Goal: Check status: Check status

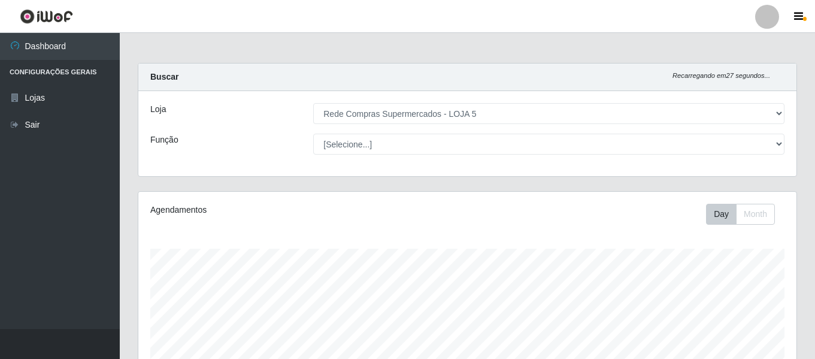
select select "397"
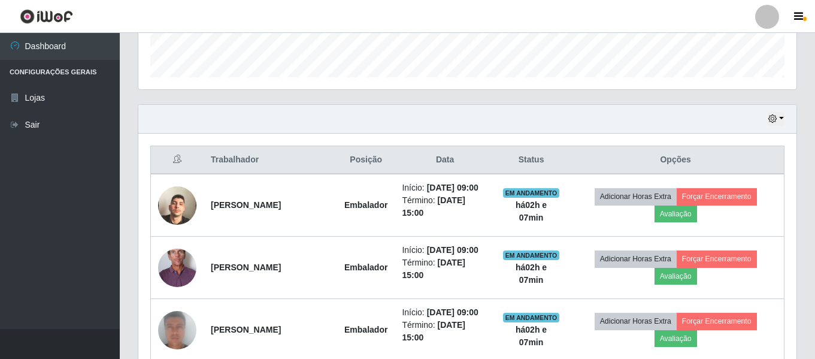
scroll to position [283, 0]
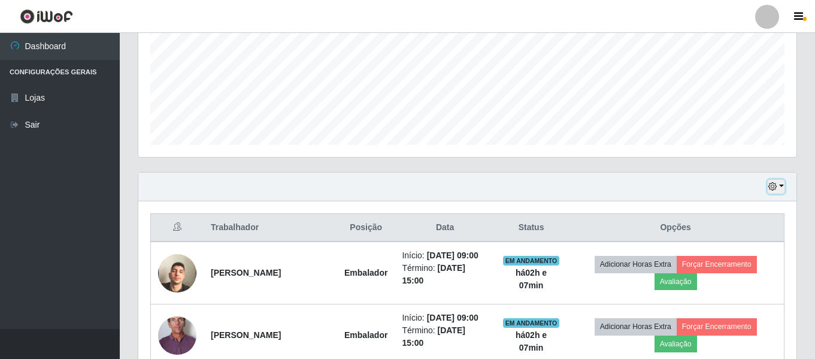
click at [771, 187] on icon "button" at bounding box center [772, 186] width 8 height 8
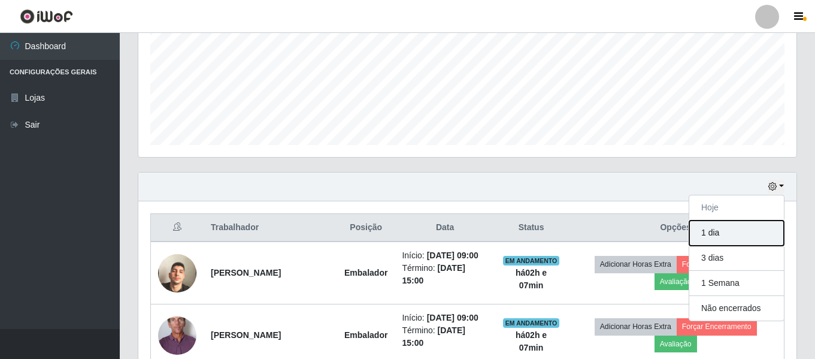
click at [749, 224] on button "1 dia" at bounding box center [736, 232] width 95 height 25
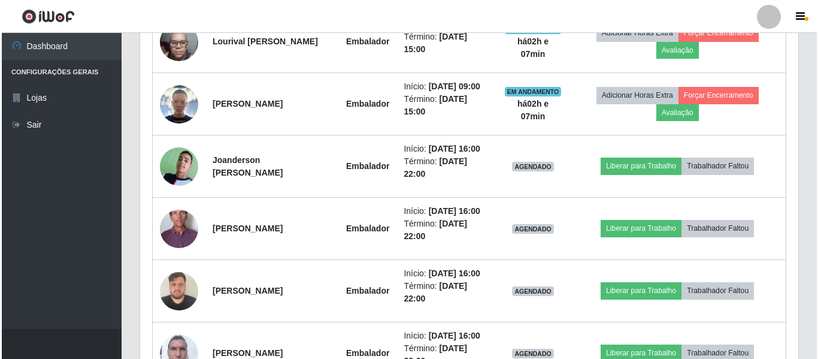
scroll to position [732, 0]
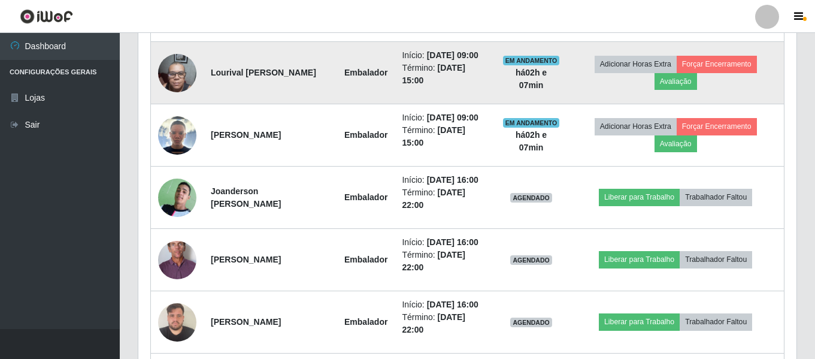
click at [180, 98] on img at bounding box center [177, 72] width 38 height 51
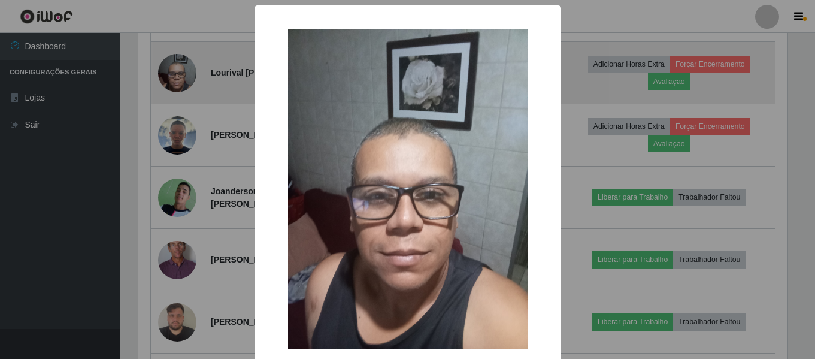
scroll to position [249, 652]
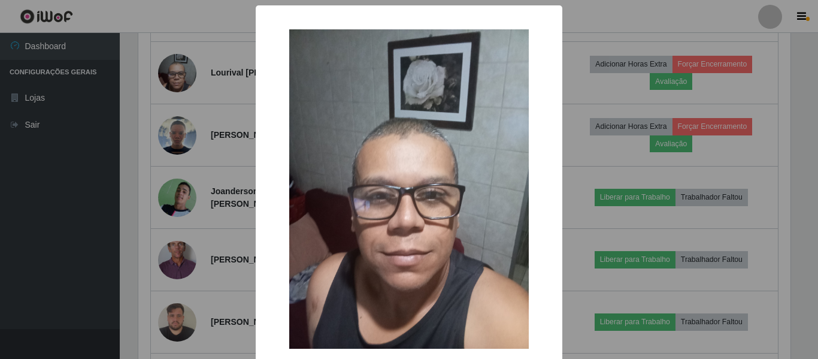
click at [56, 140] on div "× OK Cancel" at bounding box center [409, 179] width 818 height 359
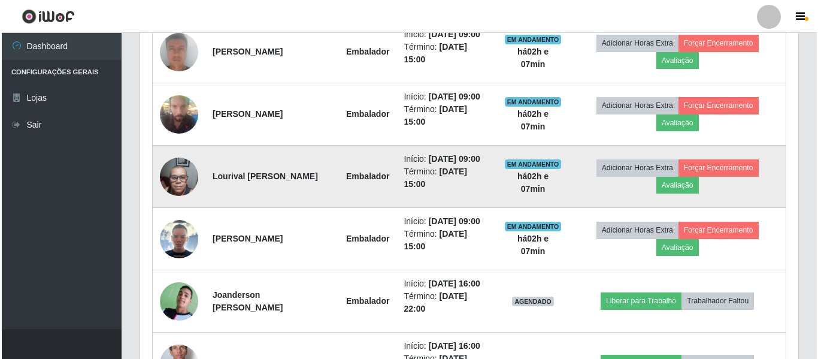
scroll to position [613, 0]
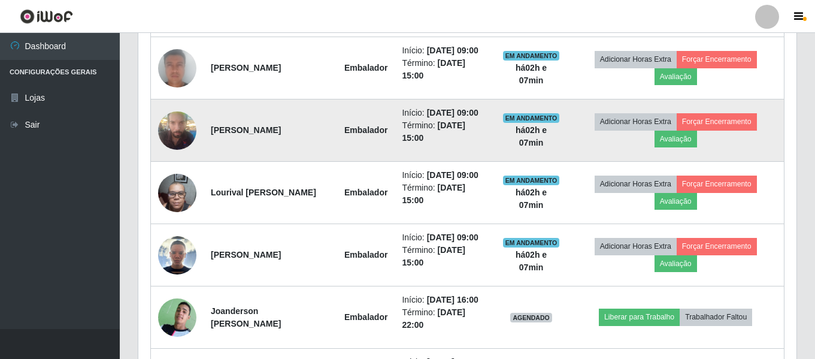
click at [168, 156] on img at bounding box center [177, 130] width 38 height 51
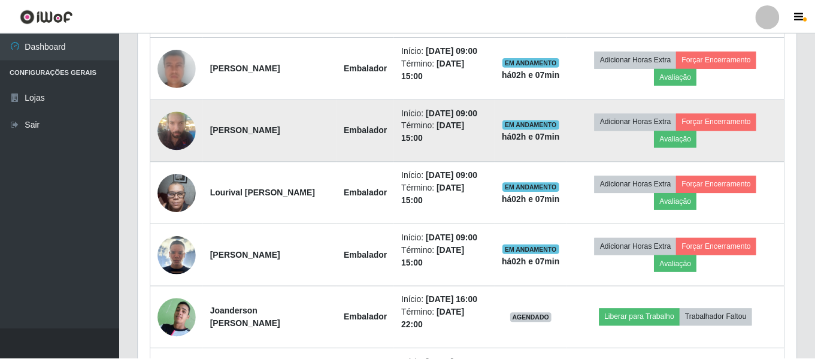
scroll to position [249, 652]
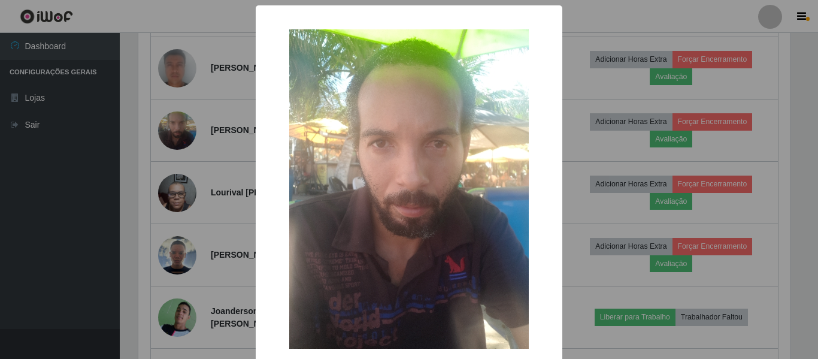
click at [71, 168] on div "× OK Cancel" at bounding box center [409, 179] width 818 height 359
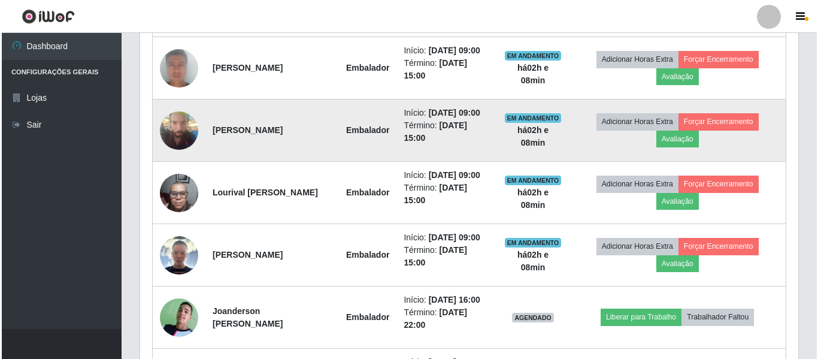
scroll to position [553, 0]
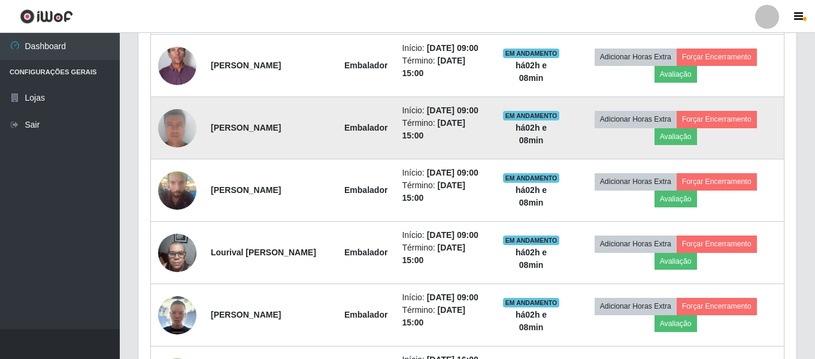
click at [178, 153] on img at bounding box center [177, 128] width 38 height 79
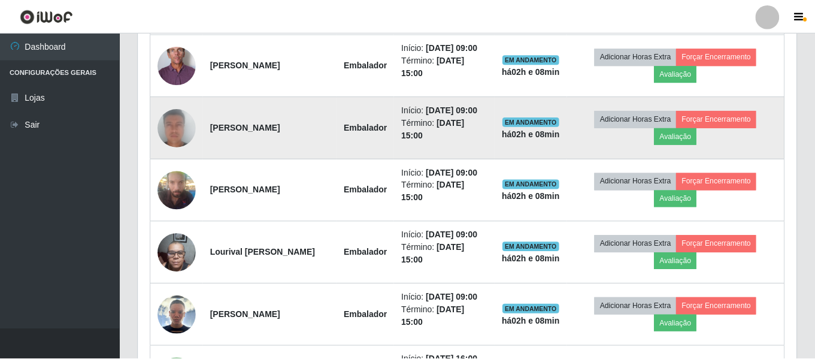
scroll to position [249, 652]
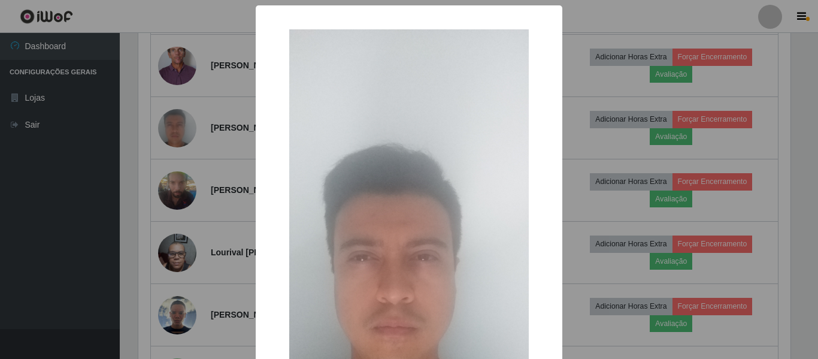
click at [92, 181] on div "× OK Cancel" at bounding box center [409, 179] width 818 height 359
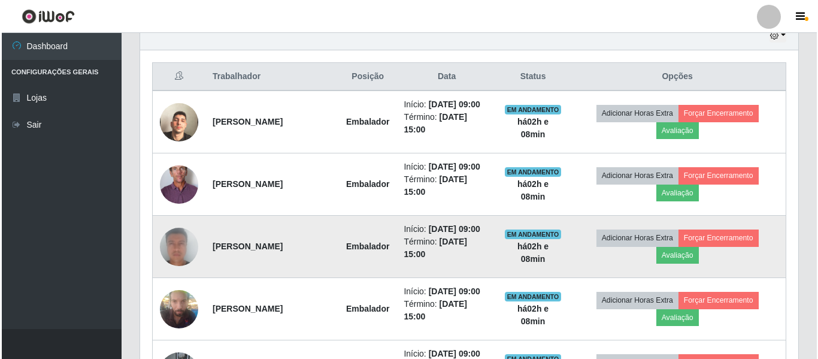
scroll to position [433, 0]
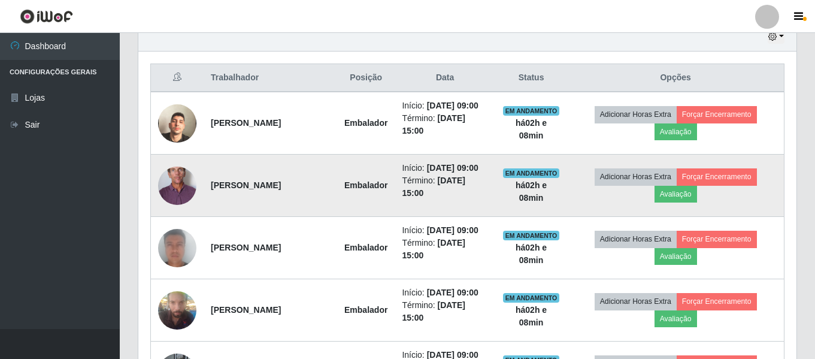
click at [181, 197] on img at bounding box center [177, 185] width 38 height 79
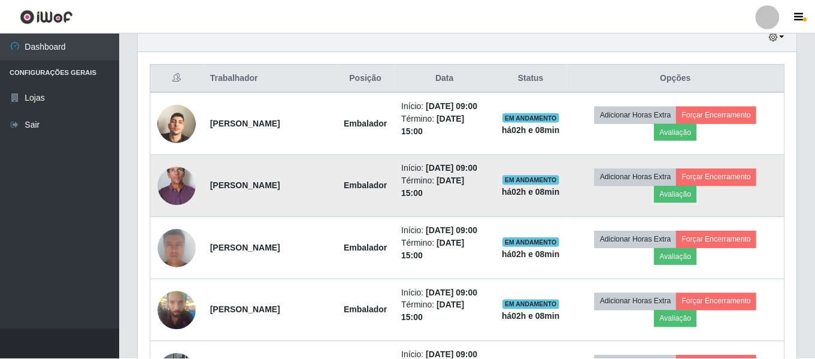
scroll to position [249, 652]
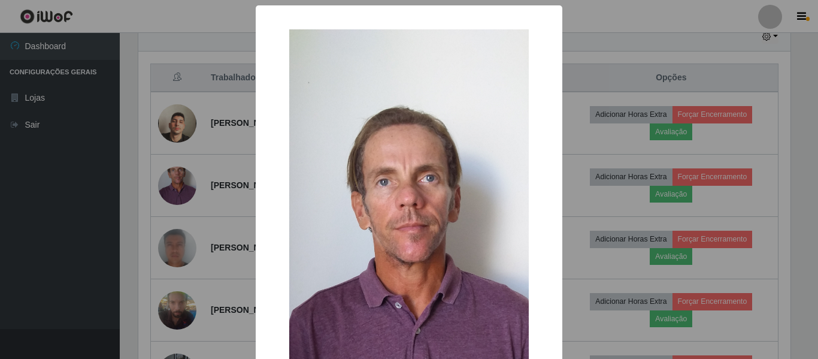
click at [88, 198] on div "× OK Cancel" at bounding box center [409, 179] width 818 height 359
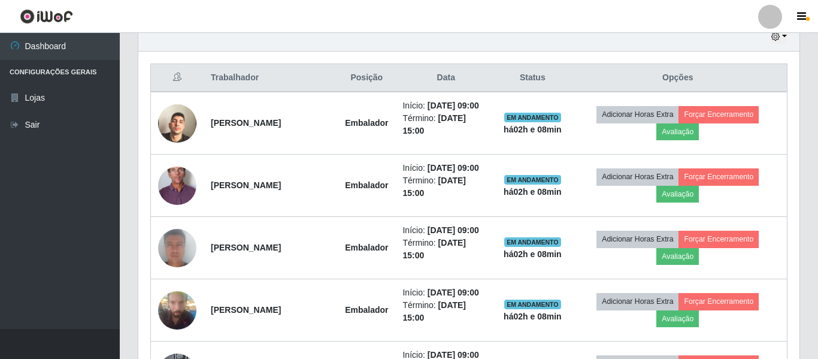
scroll to position [0, 0]
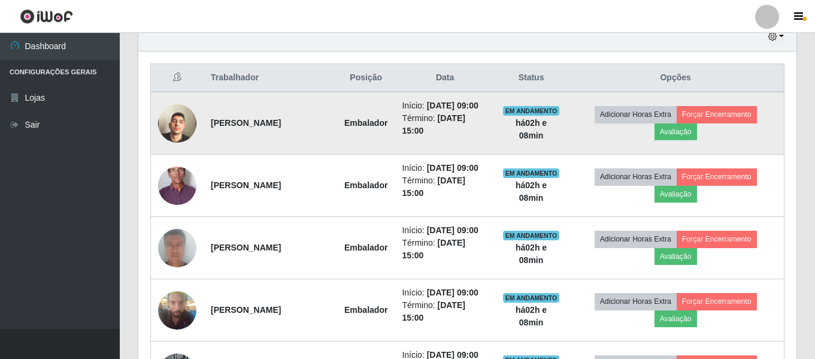
click at [175, 131] on img at bounding box center [177, 123] width 38 height 68
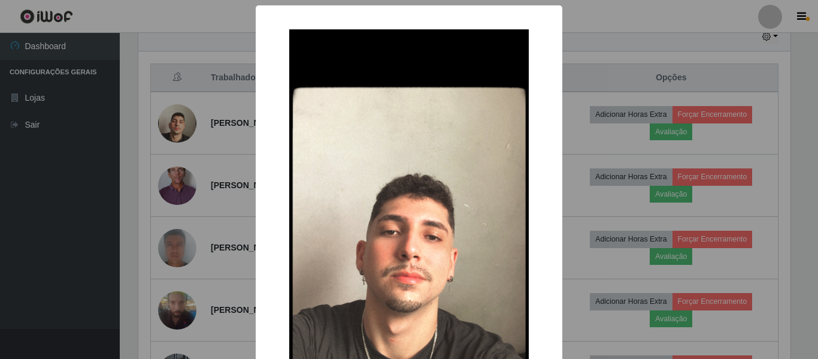
click at [59, 175] on div "× OK Cancel" at bounding box center [409, 179] width 818 height 359
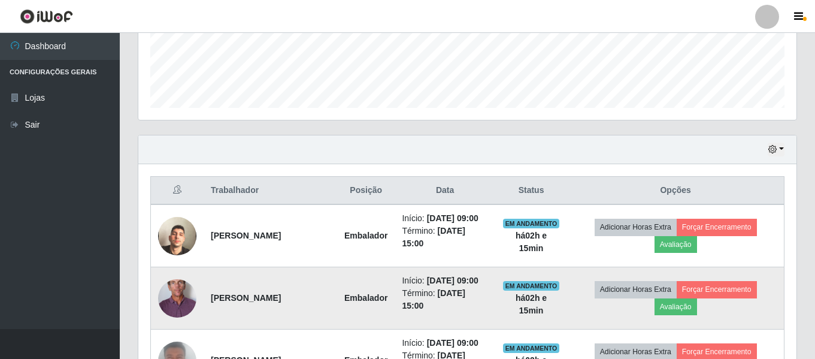
scroll to position [313, 0]
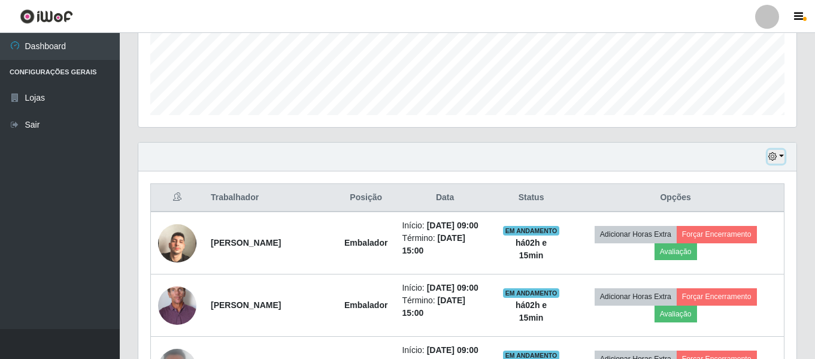
click at [769, 158] on icon "button" at bounding box center [772, 156] width 8 height 8
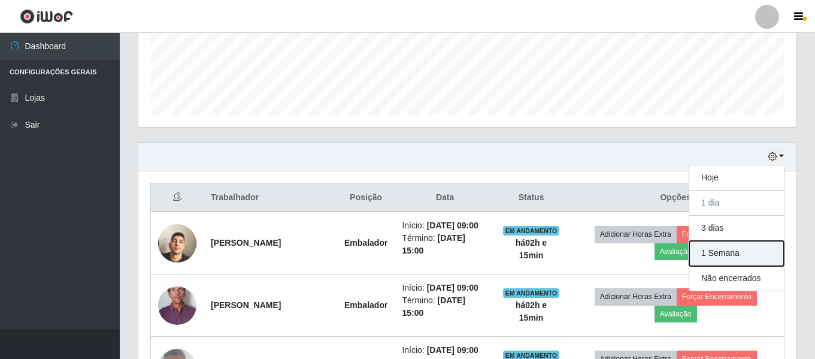
click at [754, 258] on button "1 Semana" at bounding box center [736, 253] width 95 height 25
